Goal: Contribute content: Add original content to the website for others to see

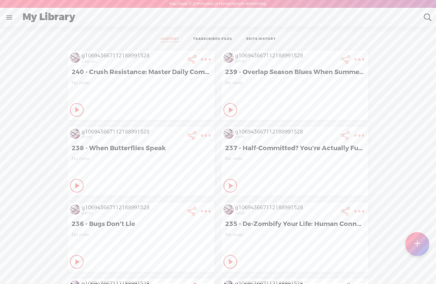
click at [418, 244] on t at bounding box center [417, 243] width 6 height 15
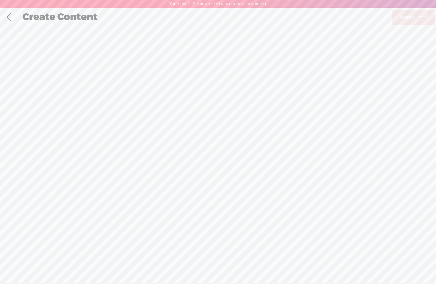
scroll to position [0, 0]
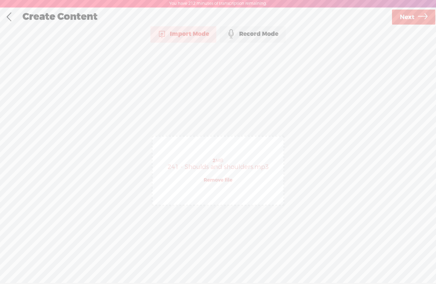
click at [402, 16] on span "Next" at bounding box center [407, 17] width 15 height 17
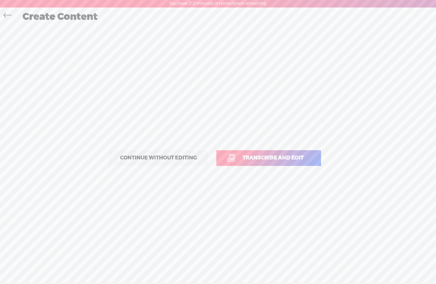
click at [264, 157] on span "Transcribe and edit" at bounding box center [272, 158] width 75 height 8
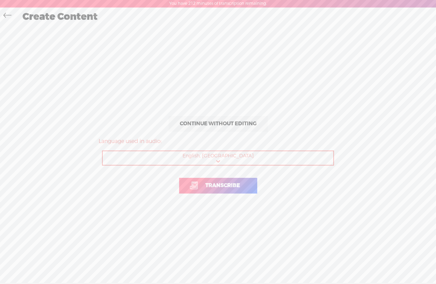
click at [227, 181] on link "Transcribe" at bounding box center [218, 186] width 78 height 16
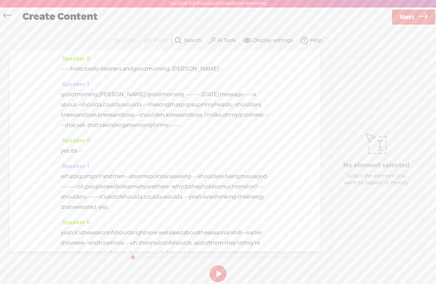
drag, startPoint x: 87, startPoint y: 68, endPoint x: 61, endPoint y: 68, distance: 26.6
click at [61, 68] on div "· · · · · · · hello, lovely · listeners, and good morning, · [PERSON_NAME]. · ·" at bounding box center [165, 69] width 209 height 10
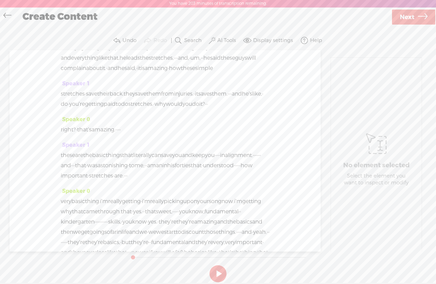
scroll to position [1489, 0]
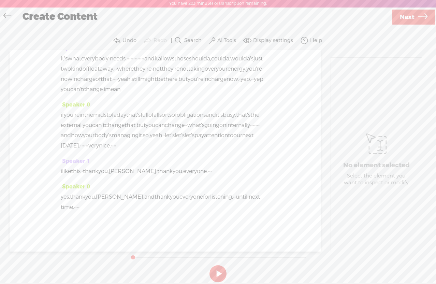
drag, startPoint x: 94, startPoint y: 208, endPoint x: 110, endPoint y: 208, distance: 15.7
click at [110, 208] on div "yes. thank you, [PERSON_NAME], and thank you everyone for listening. · · until …" at bounding box center [165, 202] width 209 height 20
click at [231, 38] on label "AI Tools" at bounding box center [226, 40] width 19 height 7
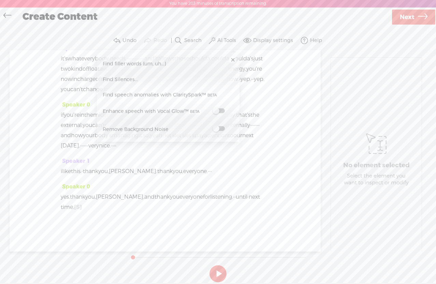
click at [221, 112] on span at bounding box center [219, 110] width 12 height 5
click at [222, 131] on span at bounding box center [219, 129] width 12 height 5
click at [348, 42] on section "Undo Redo Search Remove Background Noise AI Tools Configure Magic Sound Enhance…" at bounding box center [218, 40] width 422 height 19
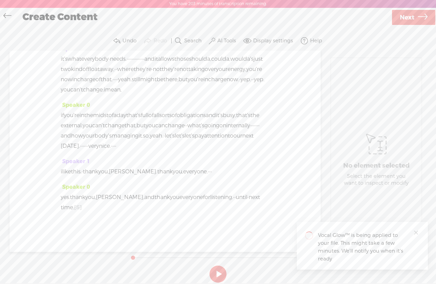
click at [404, 16] on span "Next" at bounding box center [407, 17] width 15 height 17
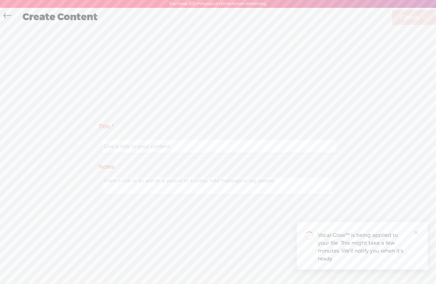
click at [131, 148] on input "text" at bounding box center [219, 146] width 234 height 13
paste input "Stop Should-ing Yourself."
type input "241 - Stop Should-ing Yourself."
click at [402, 19] on span "Finish" at bounding box center [409, 17] width 19 height 17
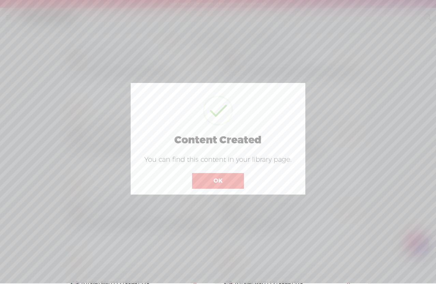
click at [216, 183] on button "OK" at bounding box center [218, 181] width 52 height 16
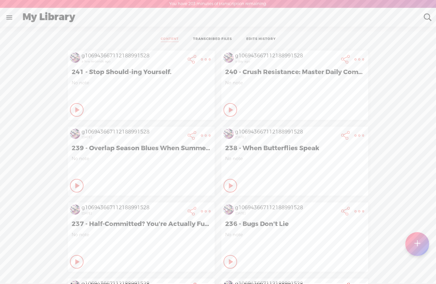
click at [203, 62] on t at bounding box center [206, 60] width 10 height 10
click at [167, 127] on link "Download Audio" at bounding box center [168, 130] width 77 height 16
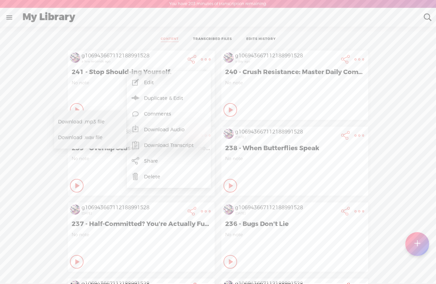
click at [99, 120] on span "Download .mp3 file" at bounding box center [88, 121] width 60 height 15
